Goal: Task Accomplishment & Management: Manage account settings

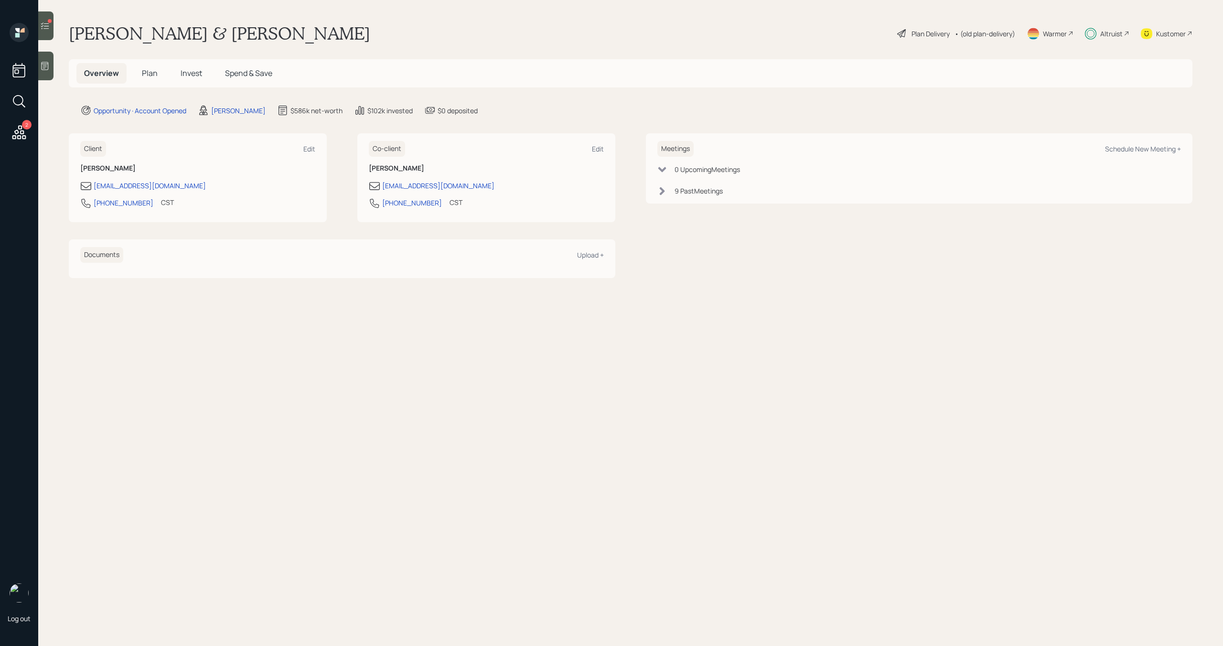
click at [44, 33] on div at bounding box center [45, 25] width 15 height 29
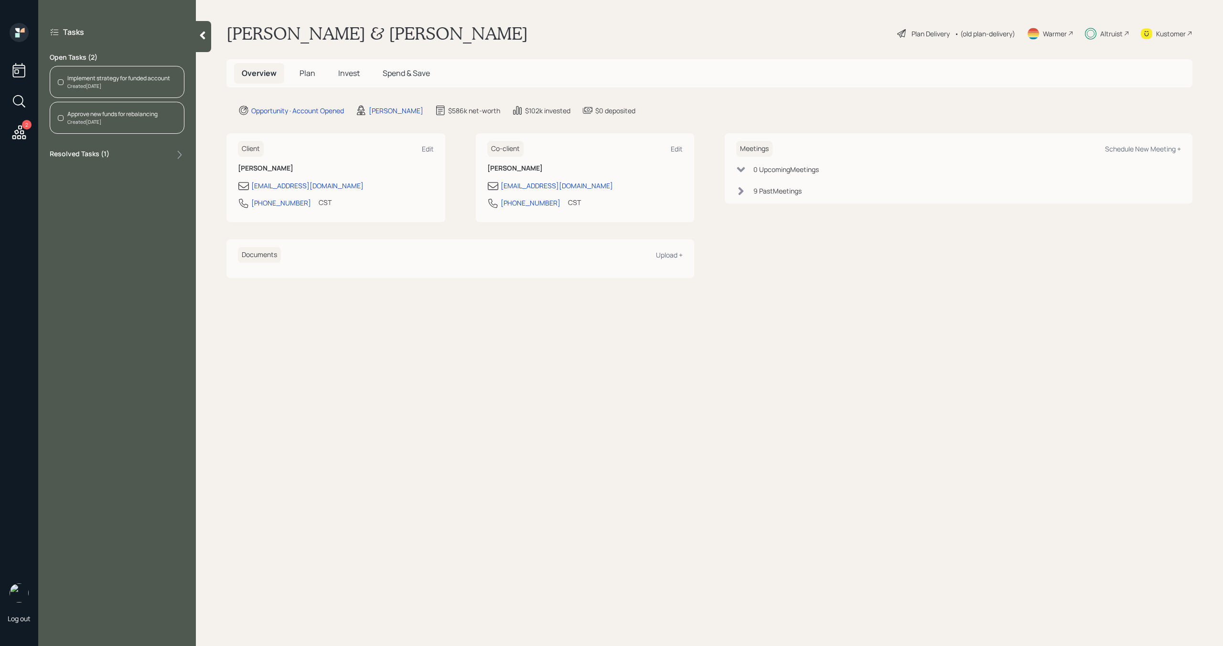
click at [129, 88] on div "Created [DATE]" at bounding box center [118, 86] width 103 height 7
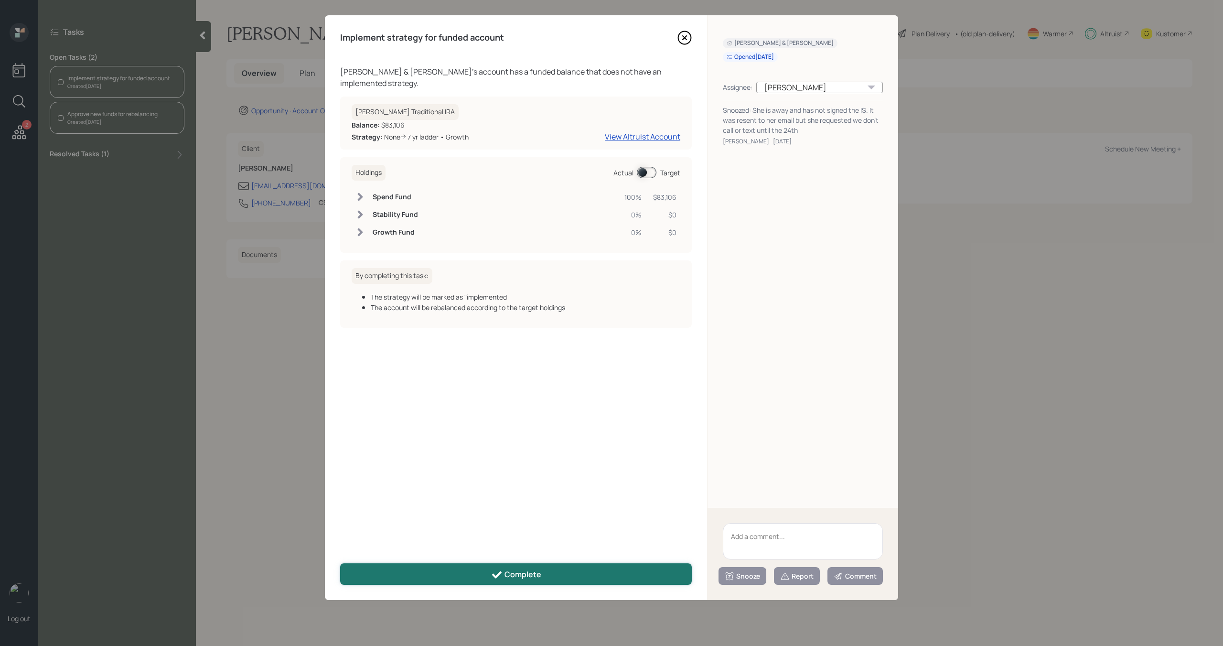
click at [441, 575] on button "Complete" at bounding box center [515, 573] width 351 height 21
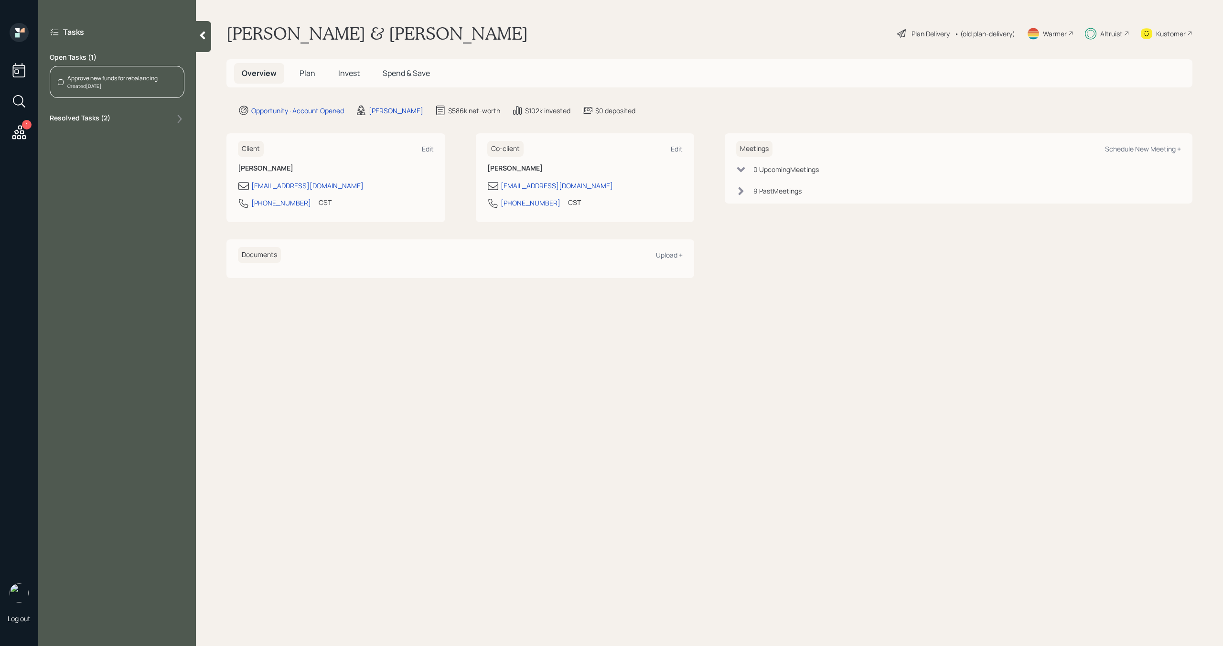
click at [143, 81] on div "Approve new funds for rebalancing" at bounding box center [112, 78] width 90 height 9
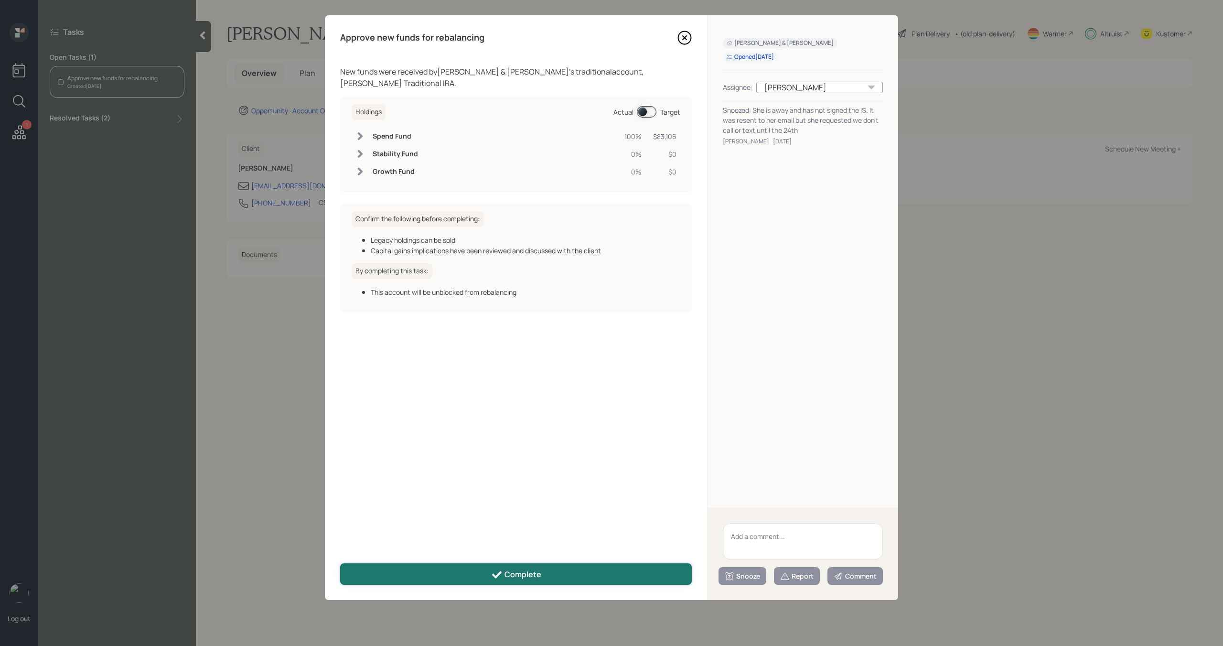
click at [442, 572] on button "Complete" at bounding box center [515, 573] width 351 height 21
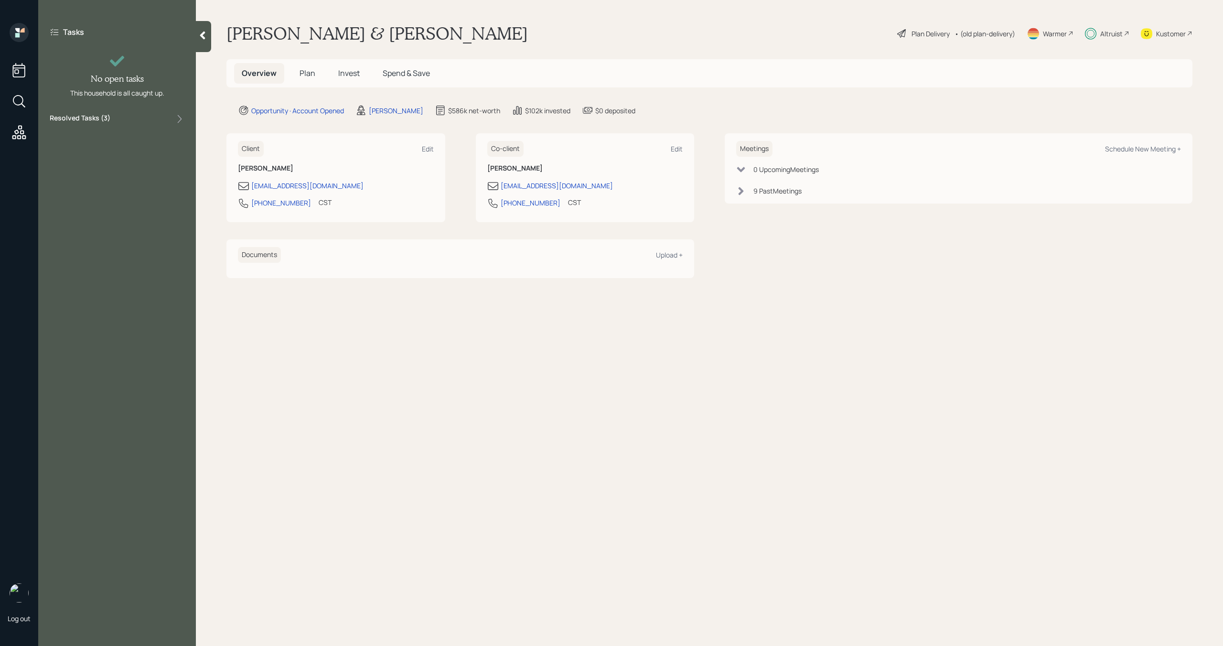
click at [356, 73] on span "Invest" at bounding box center [348, 73] width 21 height 11
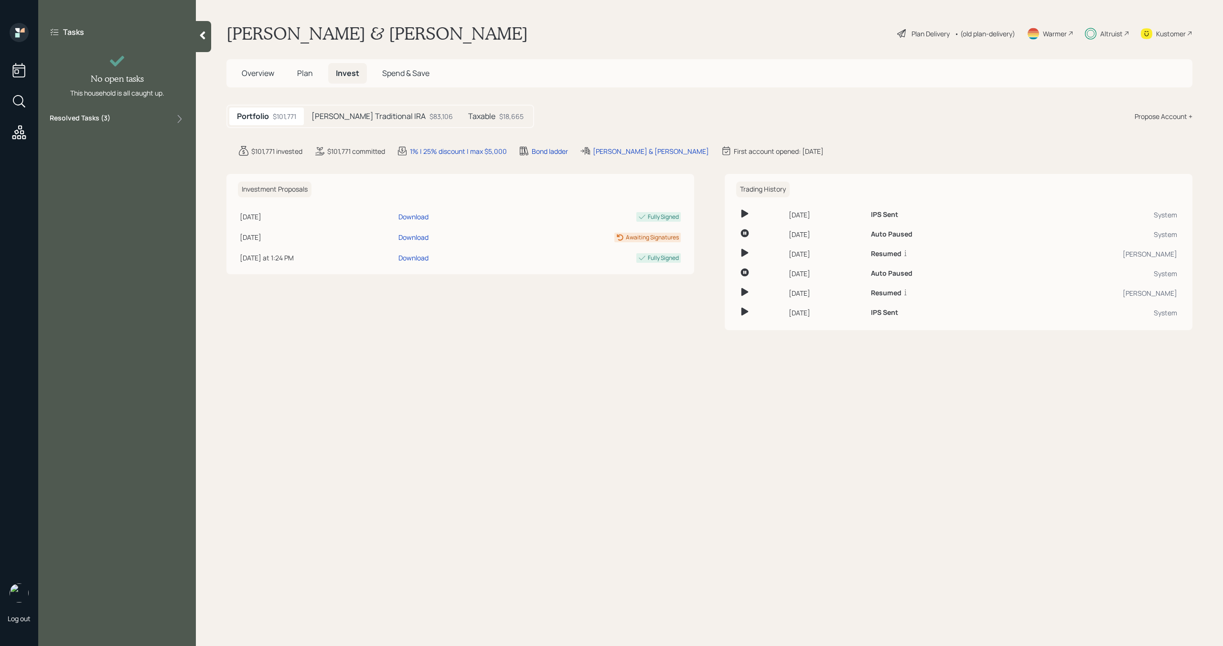
click at [368, 115] on h5 "Regina Traditional IRA" at bounding box center [368, 116] width 114 height 9
